Goal: Information Seeking & Learning: Check status

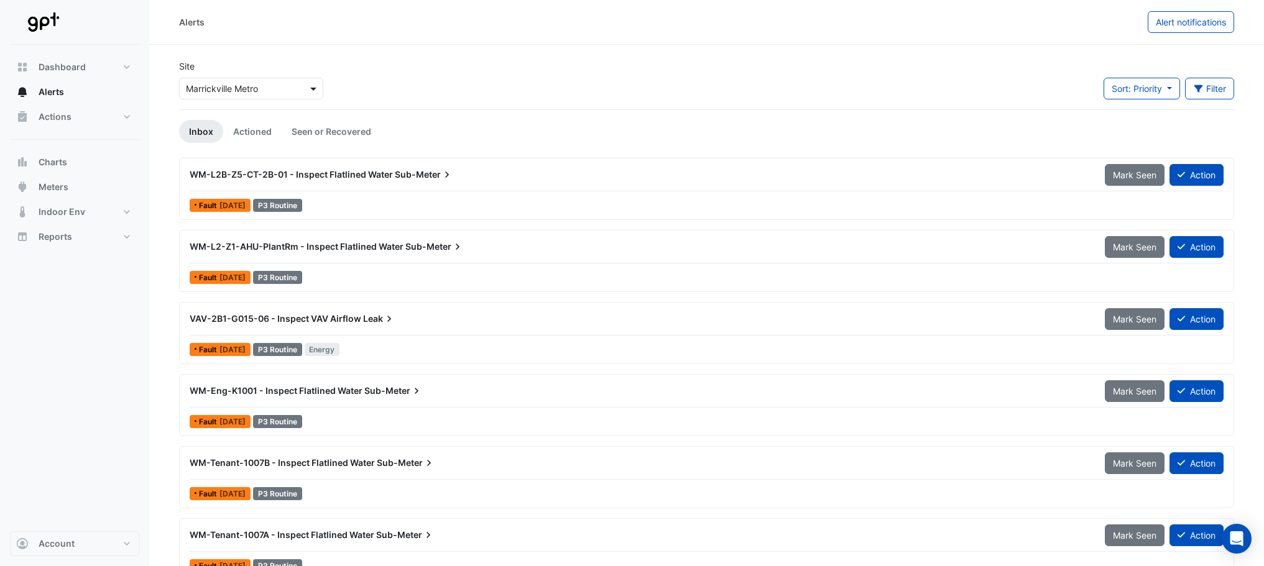
click at [315, 83] on span at bounding box center [315, 88] width 16 height 13
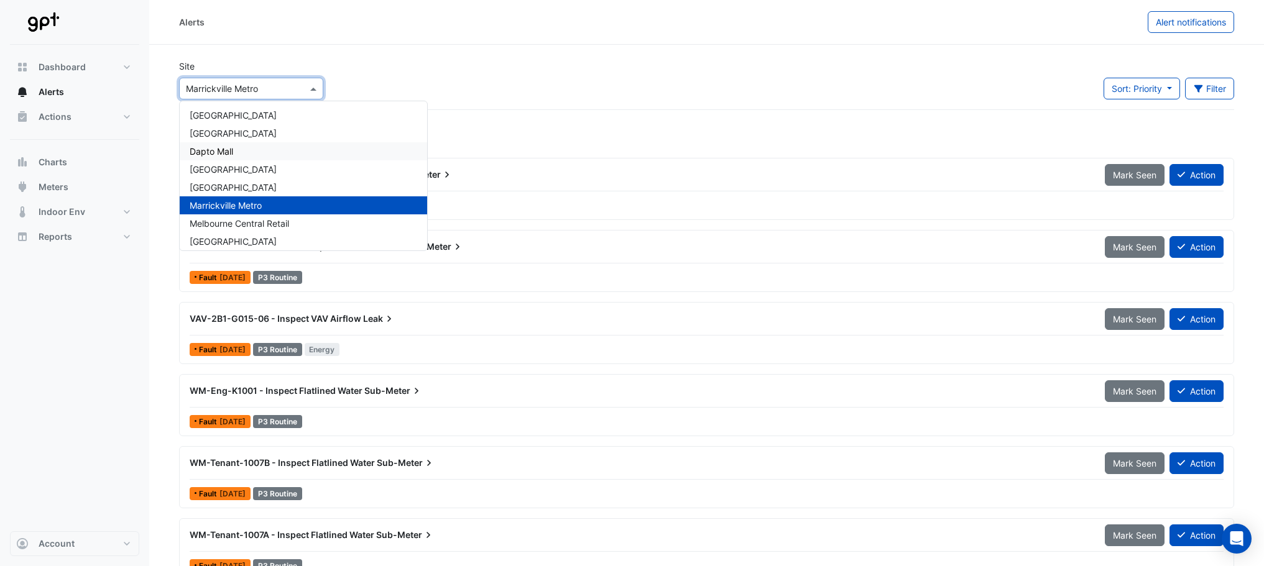
click at [252, 148] on div "Dapto Mall" at bounding box center [303, 151] width 247 height 18
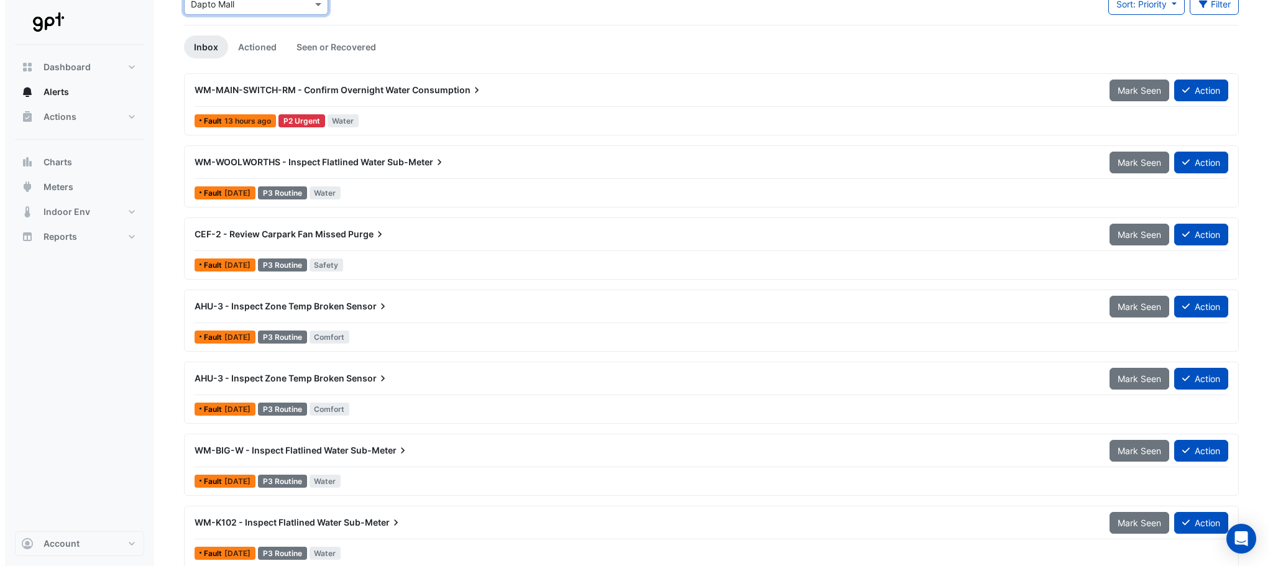
scroll to position [62, 0]
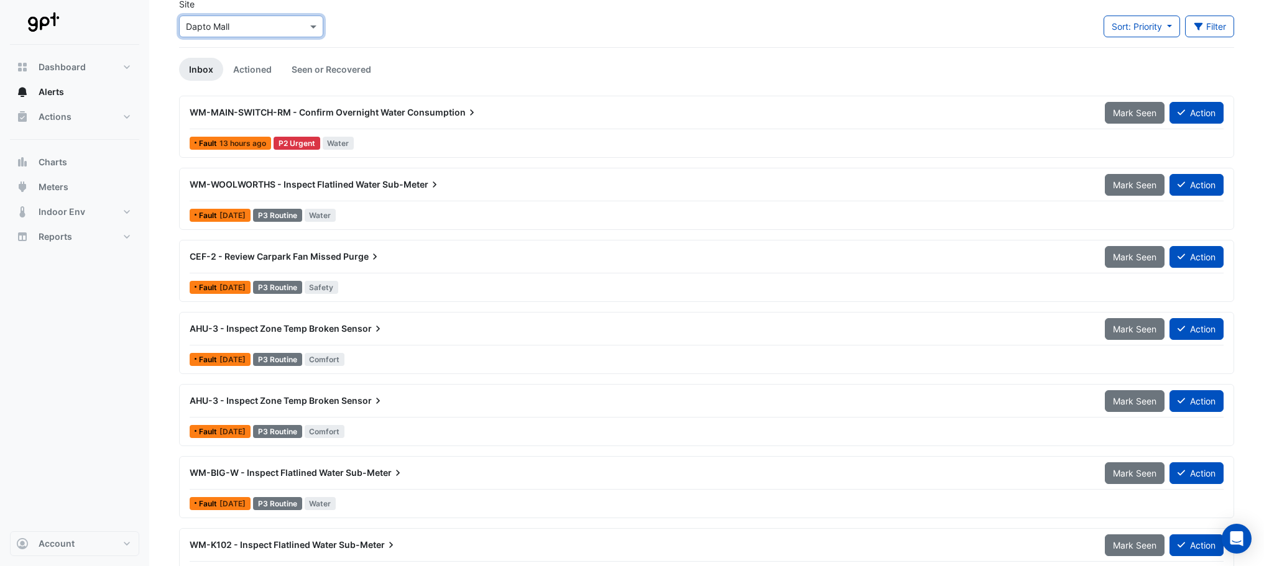
click at [274, 111] on span "WM-MAIN-SWITCH-RM - Confirm Overnight Water" at bounding box center [298, 112] width 216 height 11
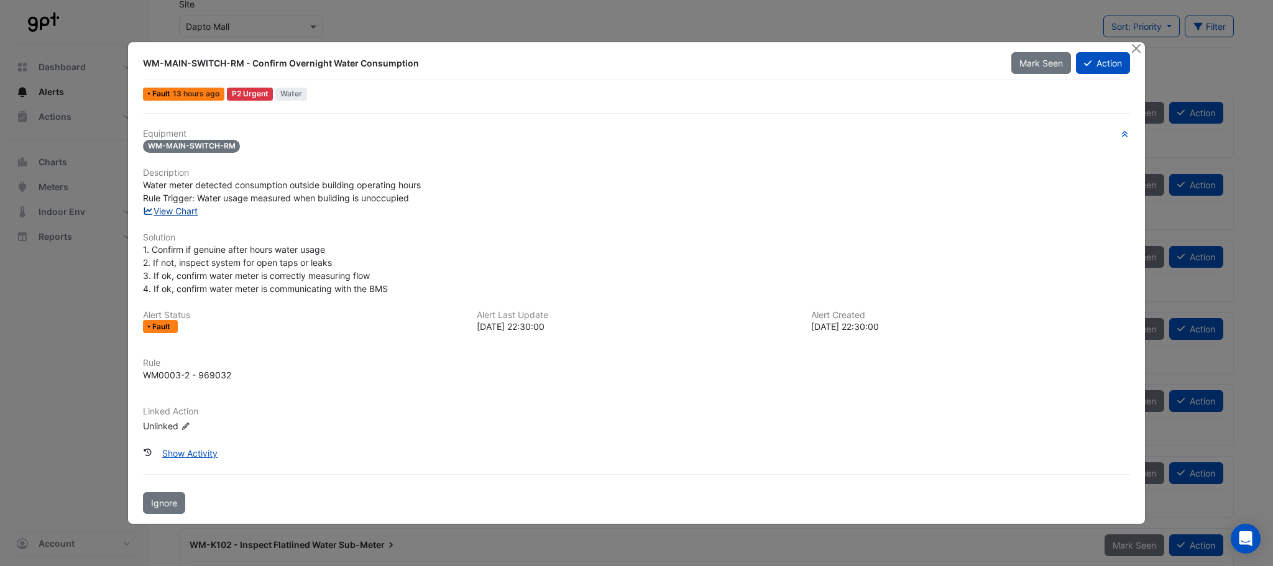
click at [170, 210] on link "View Chart" at bounding box center [170, 211] width 55 height 11
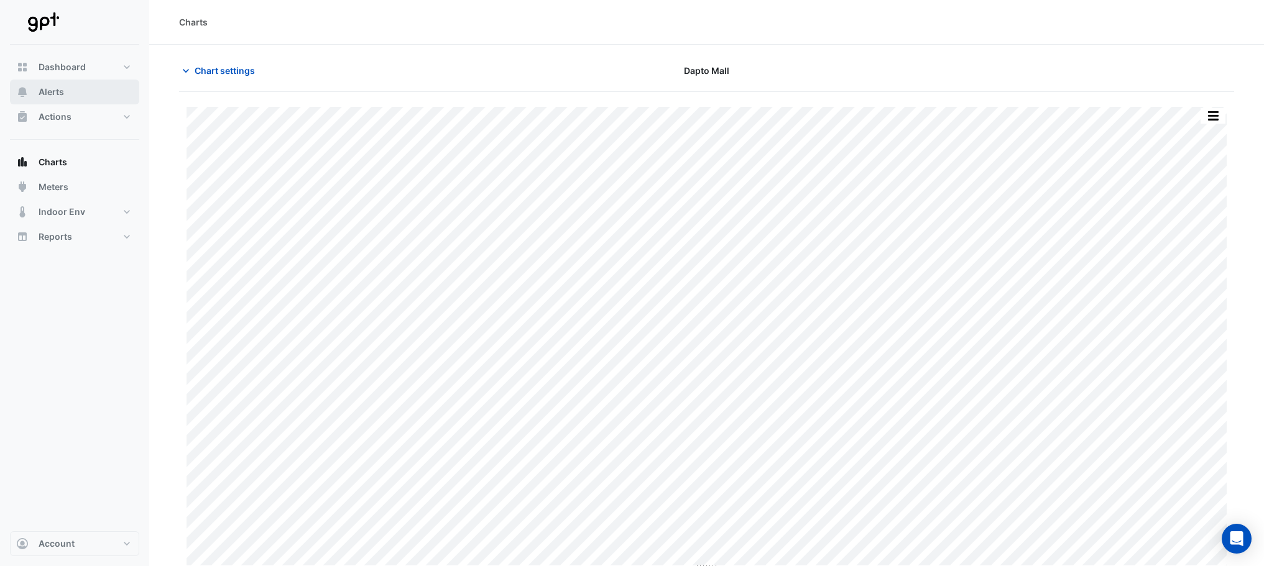
click at [62, 95] on span "Alerts" at bounding box center [51, 92] width 25 height 12
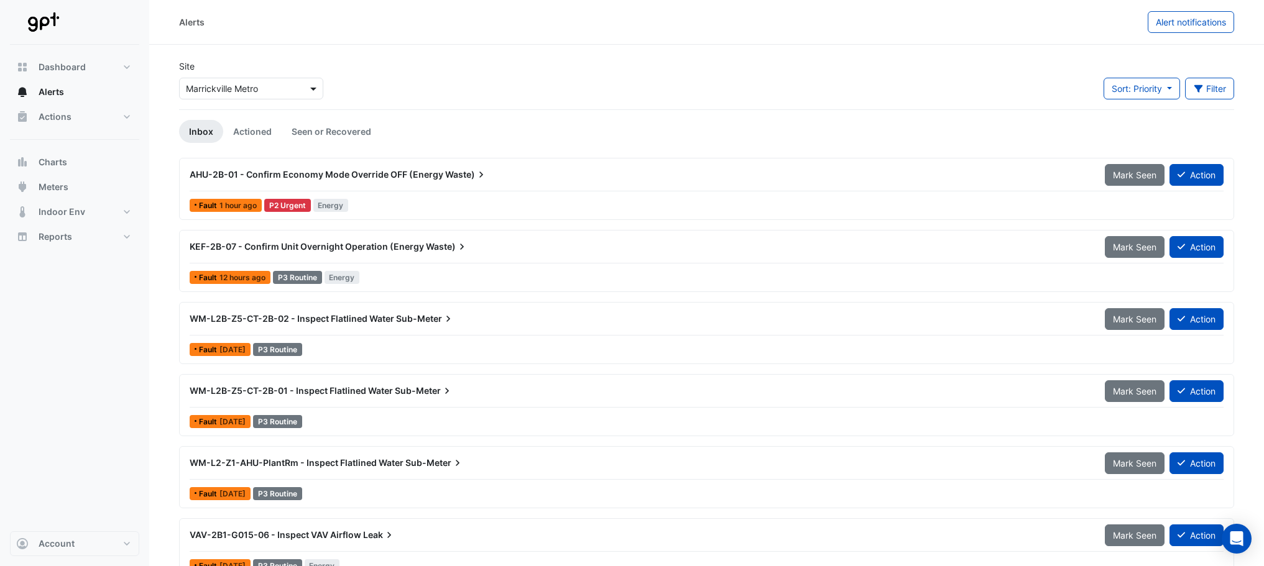
click at [319, 90] on span at bounding box center [315, 88] width 16 height 13
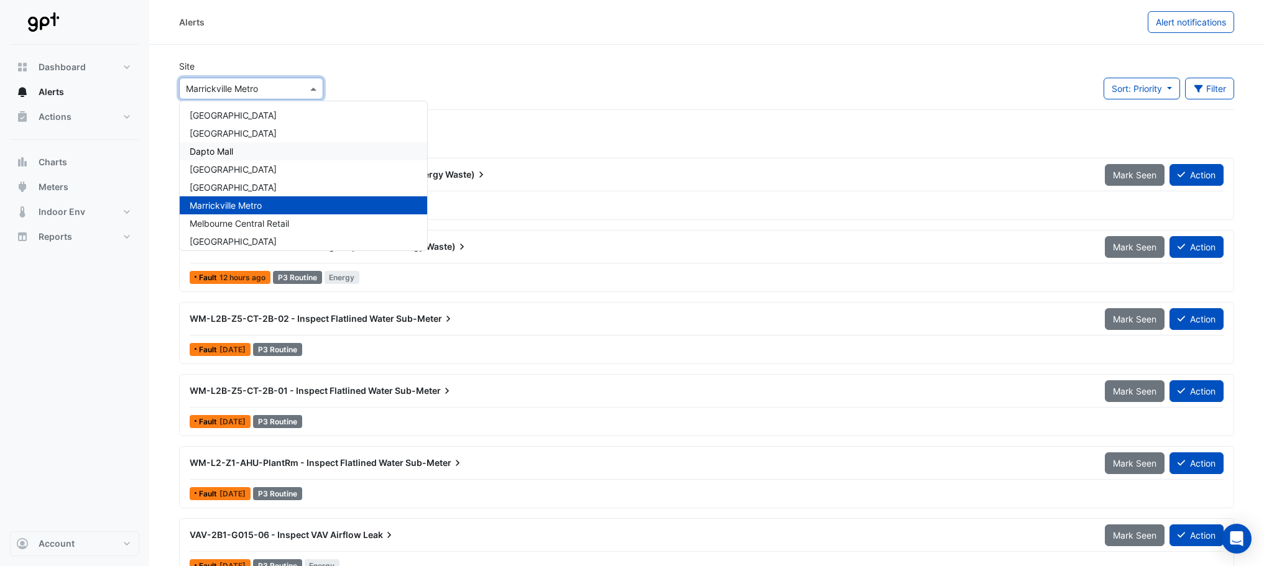
click at [263, 145] on div "Dapto Mall" at bounding box center [303, 151] width 247 height 18
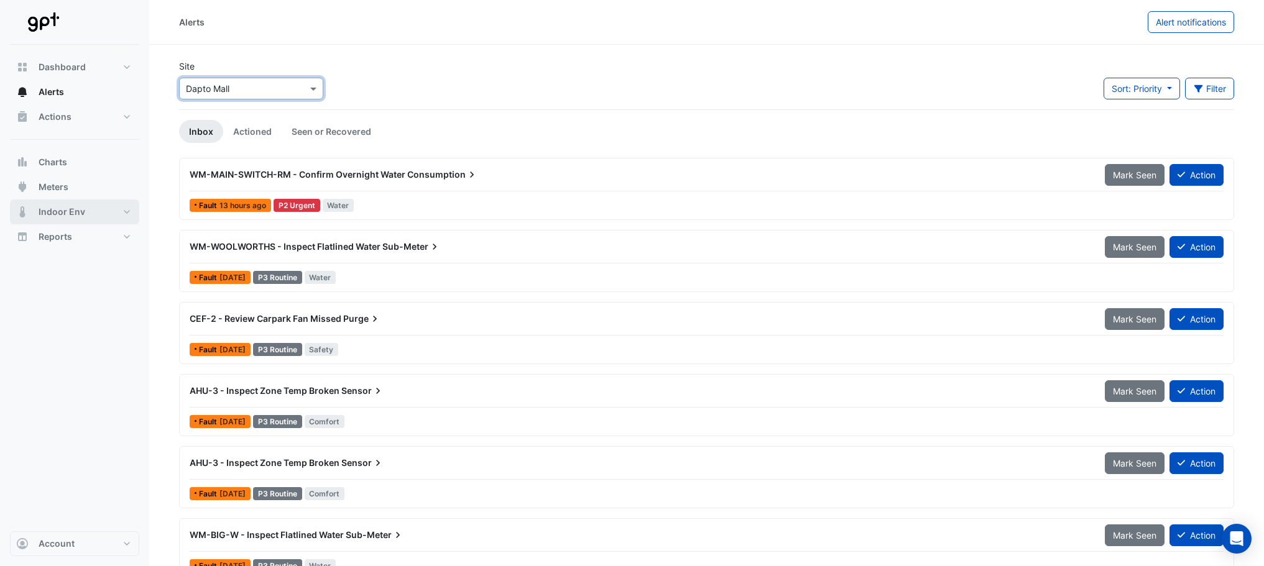
click at [126, 214] on button "Indoor Env" at bounding box center [74, 212] width 129 height 25
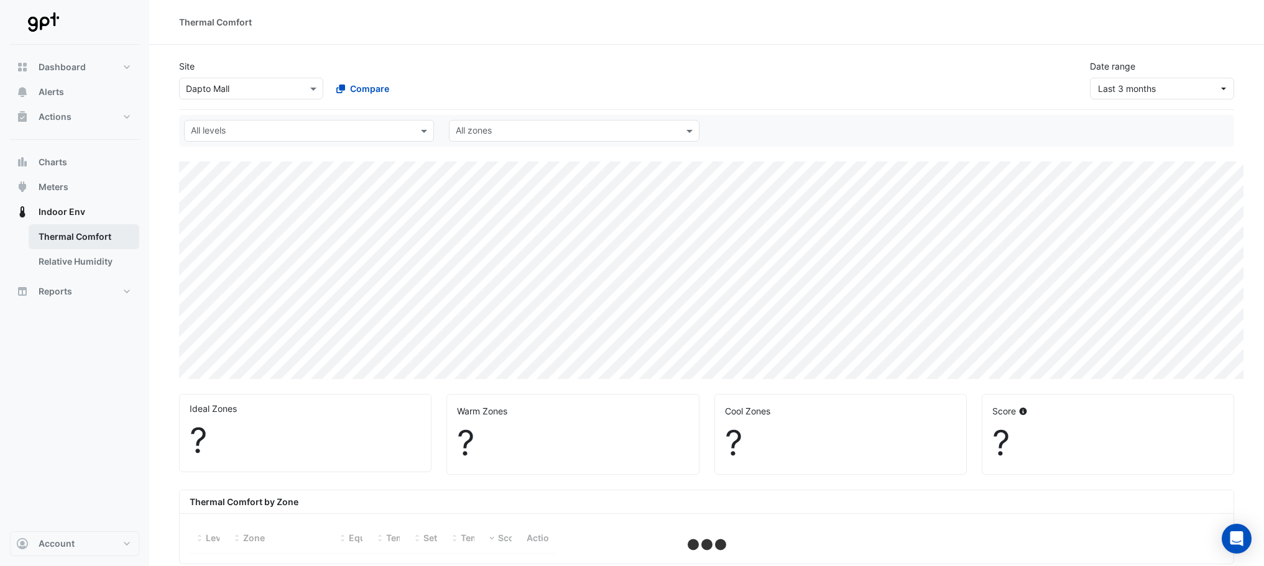
click at [83, 235] on link "Thermal Comfort" at bounding box center [84, 236] width 111 height 25
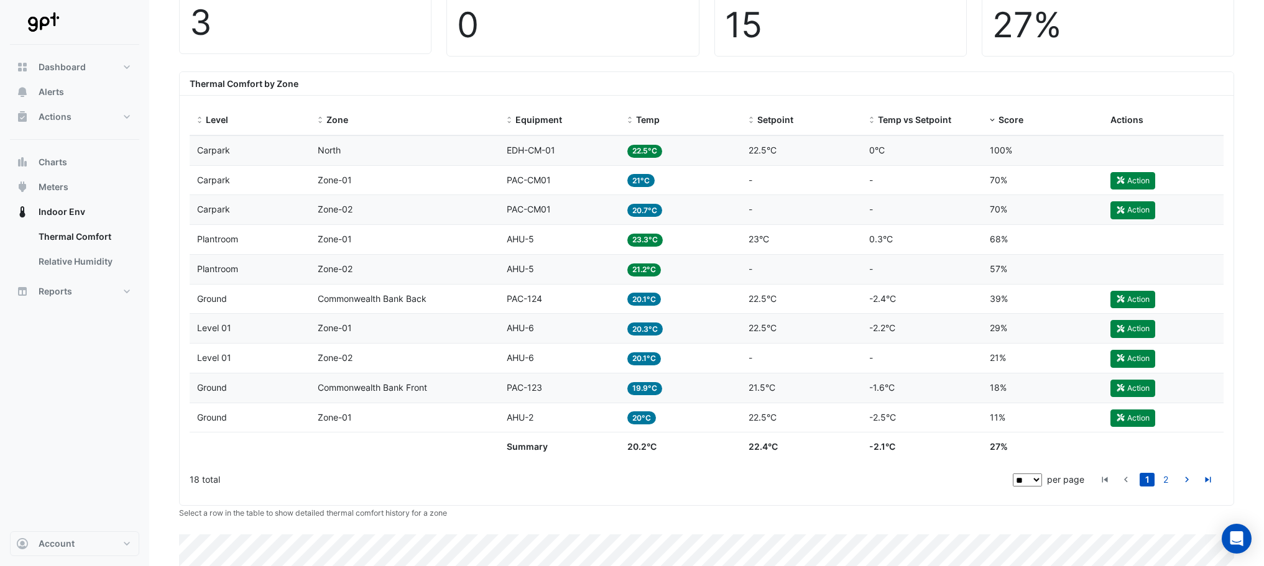
scroll to position [557, 0]
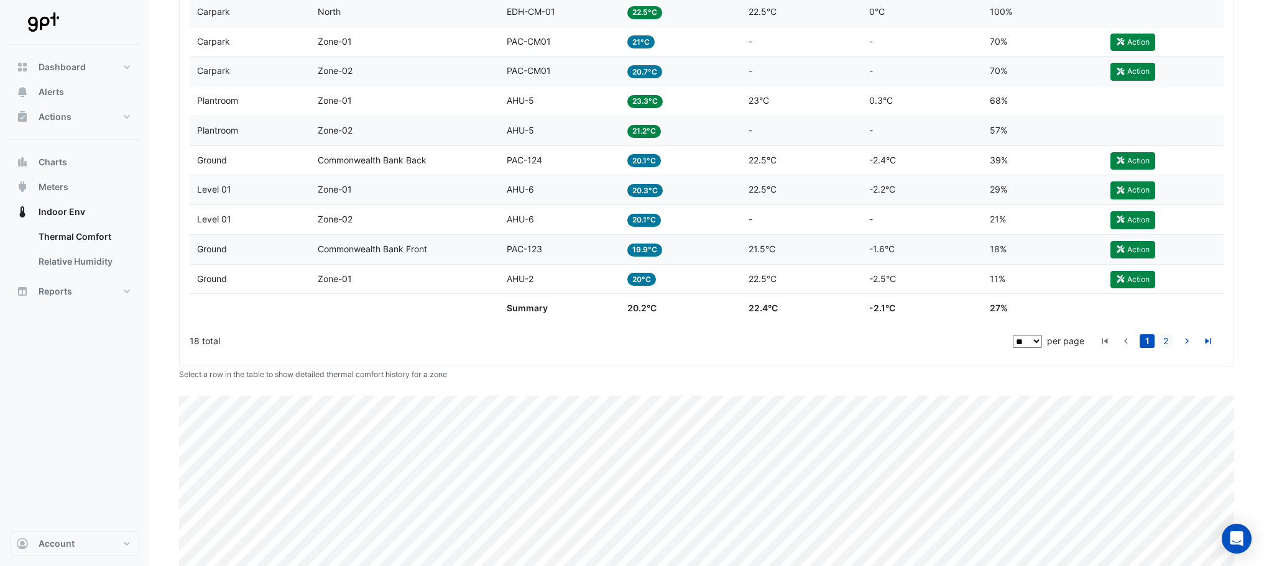
click at [1166, 343] on link "2" at bounding box center [1165, 341] width 15 height 14
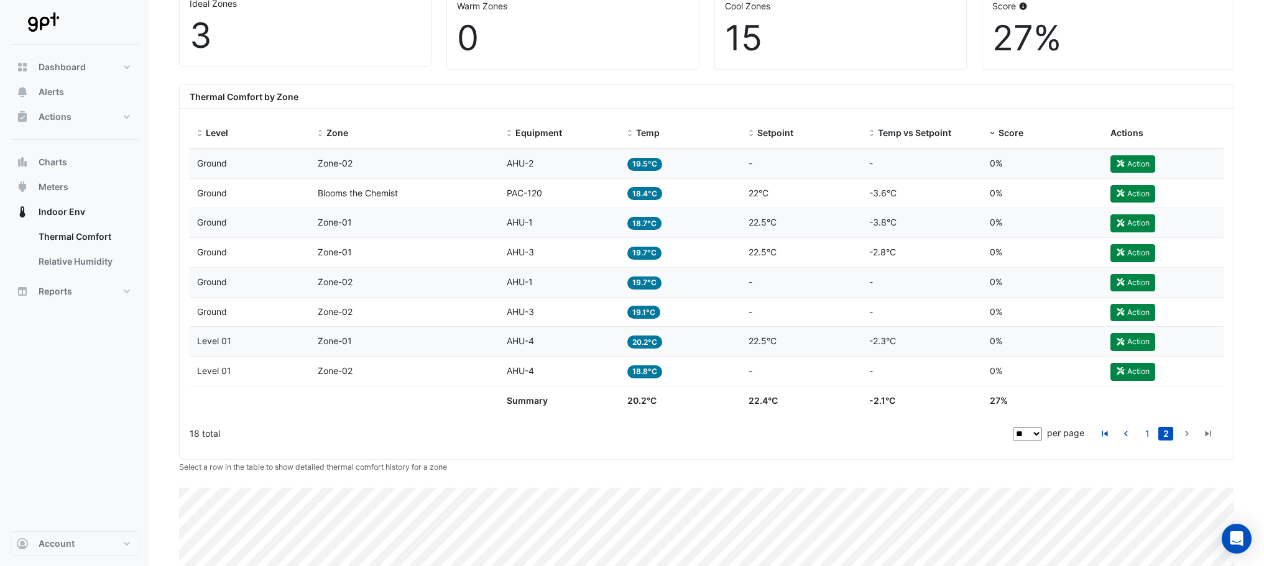
scroll to position [495, 0]
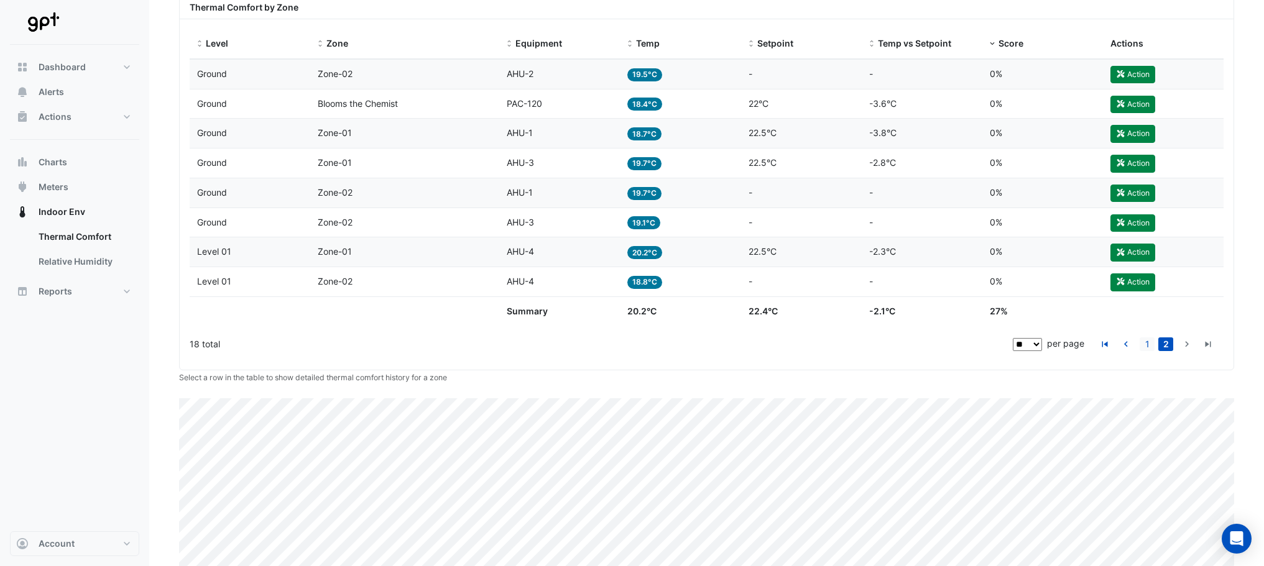
click at [1146, 341] on link "1" at bounding box center [1147, 345] width 15 height 14
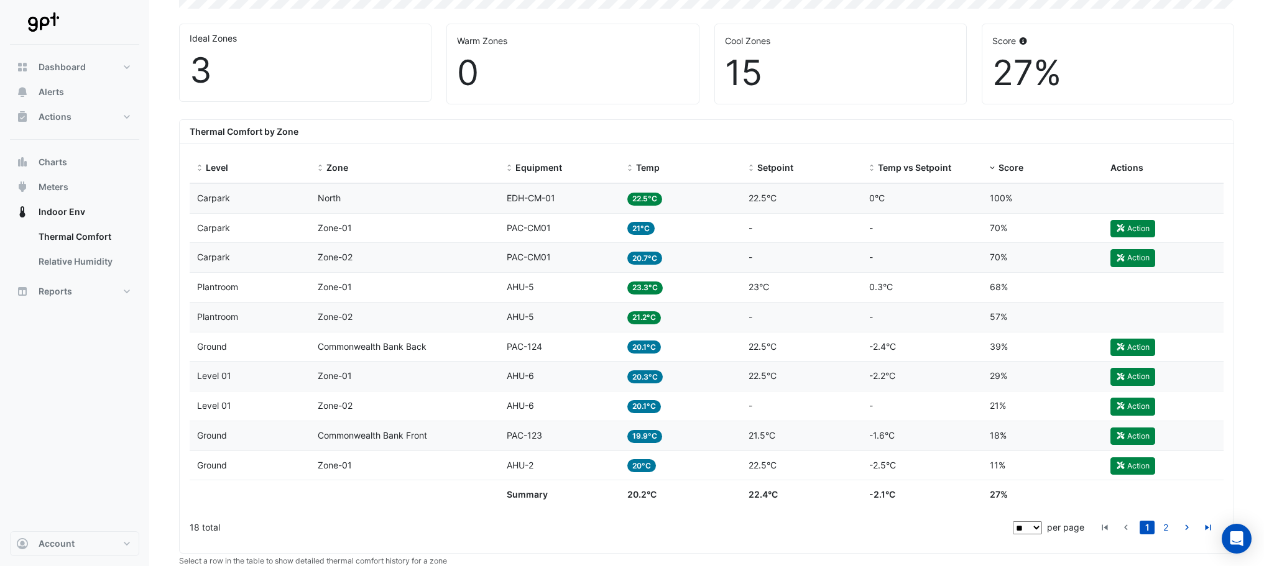
scroll to position [619, 0]
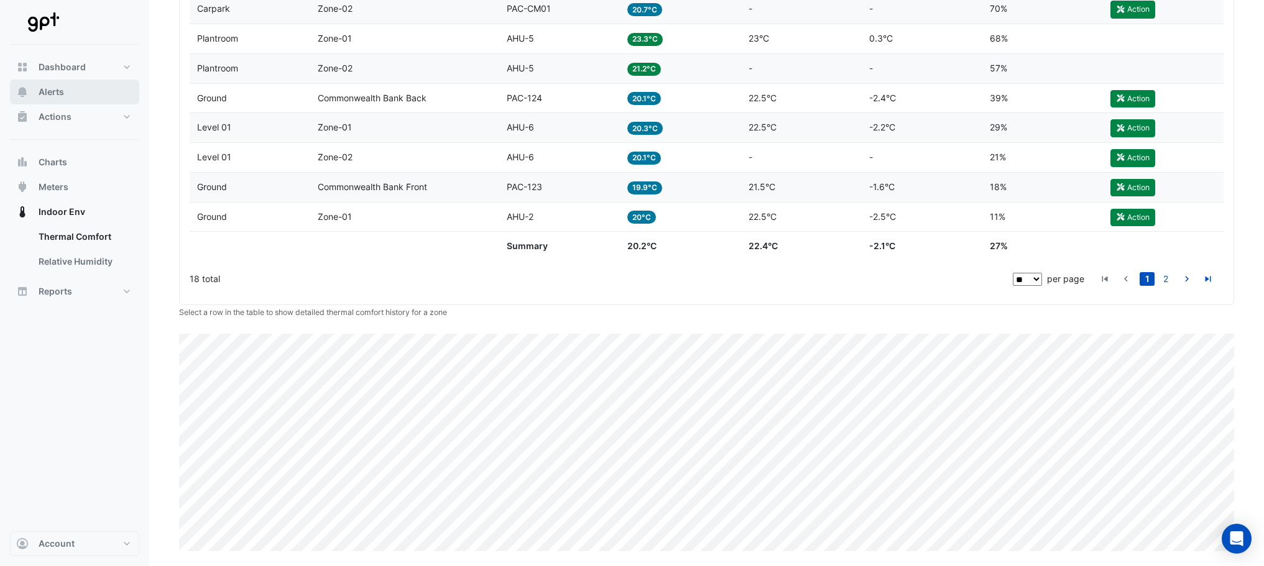
click at [57, 88] on span "Alerts" at bounding box center [51, 92] width 25 height 12
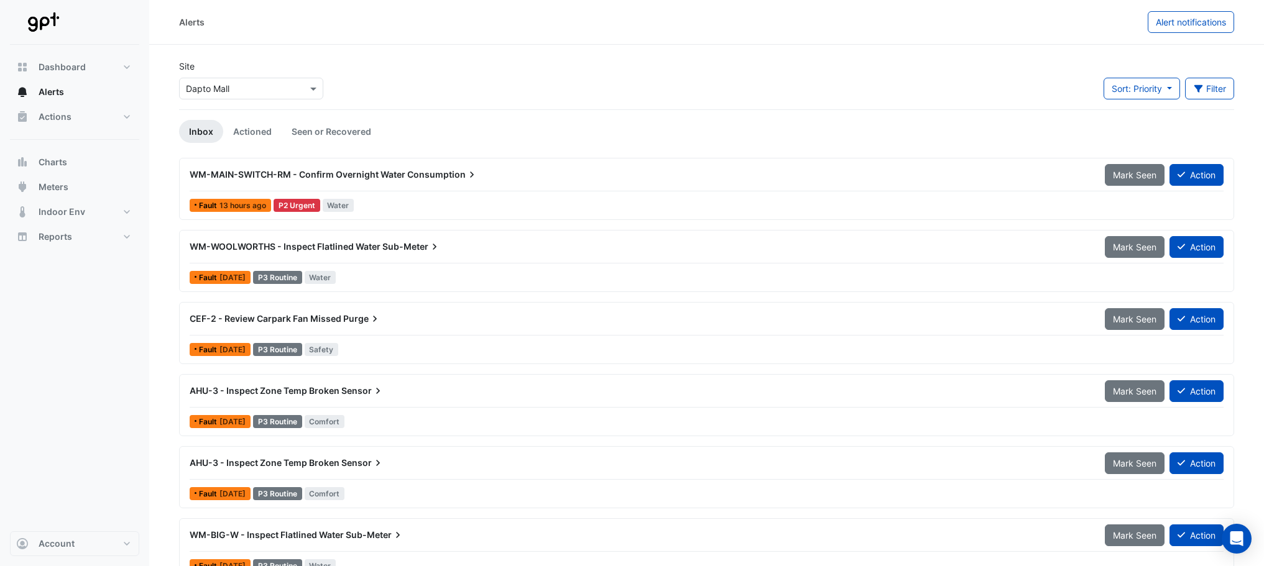
scroll to position [62, 0]
